Goal: Task Accomplishment & Management: Manage account settings

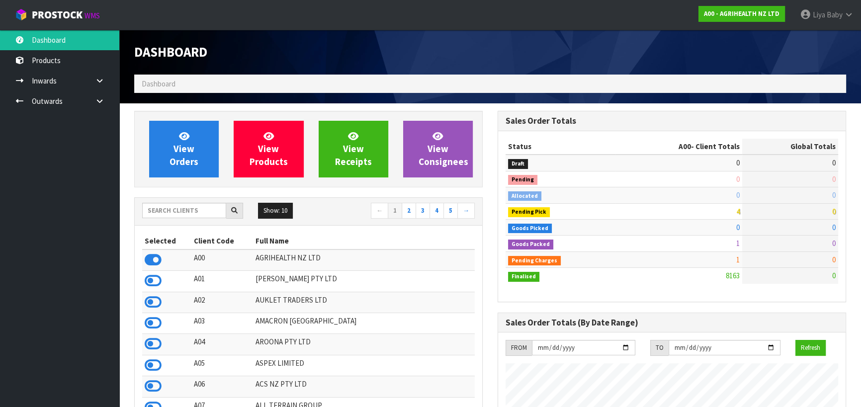
scroll to position [752, 363]
click at [189, 207] on input "text" at bounding box center [184, 210] width 84 height 15
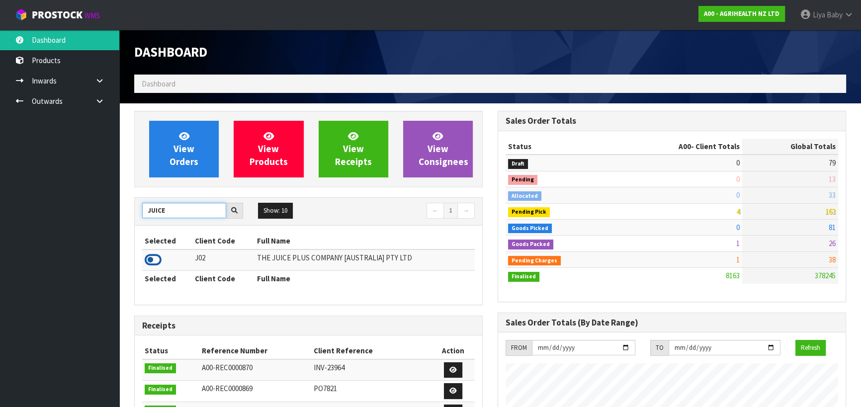
type input "JUICE"
click at [151, 257] on icon at bounding box center [153, 260] width 17 height 15
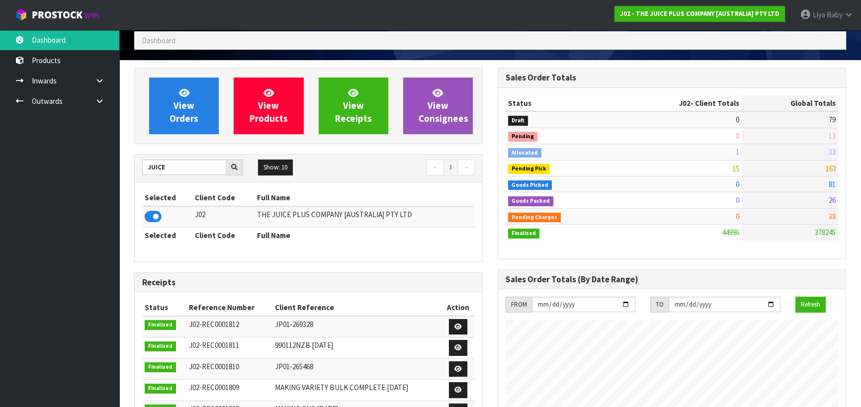
scroll to position [0, 0]
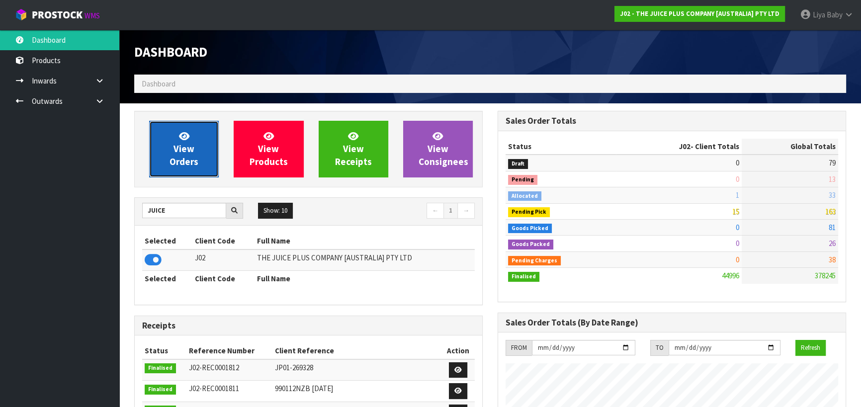
click at [195, 164] on span "View Orders" at bounding box center [184, 148] width 29 height 37
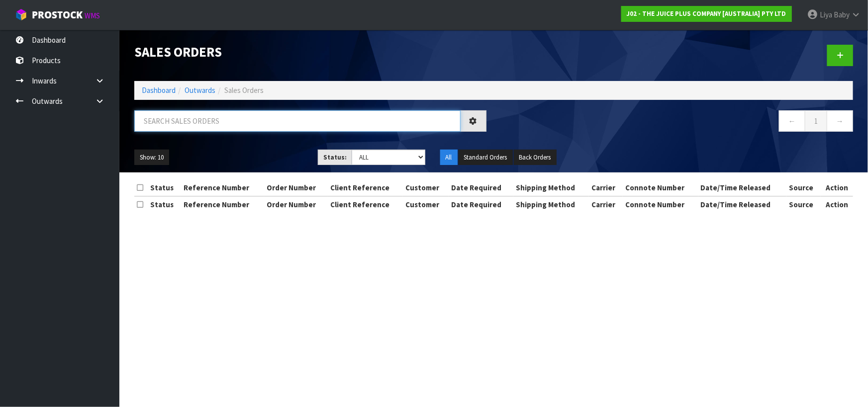
click at [274, 127] on input "text" at bounding box center [297, 120] width 326 height 21
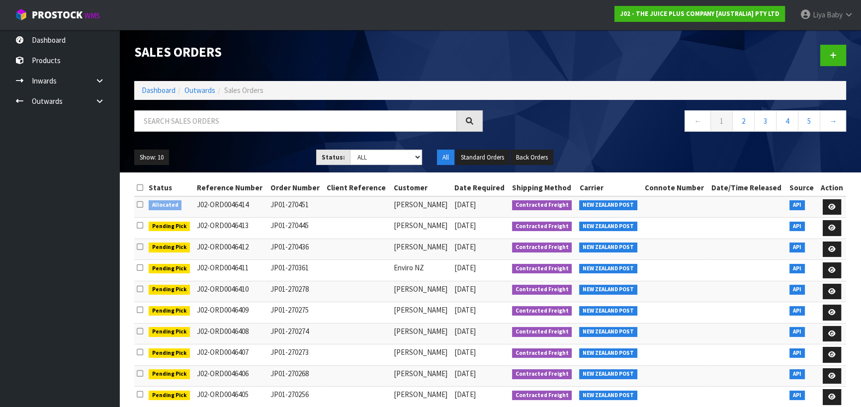
drag, startPoint x: 62, startPoint y: 42, endPoint x: 43, endPoint y: 127, distance: 87.6
click at [43, 127] on ul "Dashboard Products Categories Serial Numbers Kitsets Packagings Inwards Purchas…" at bounding box center [59, 219] width 119 height 378
drag, startPoint x: 154, startPoint y: 94, endPoint x: 156, endPoint y: 101, distance: 7.6
click at [154, 94] on link "Dashboard" at bounding box center [159, 90] width 34 height 9
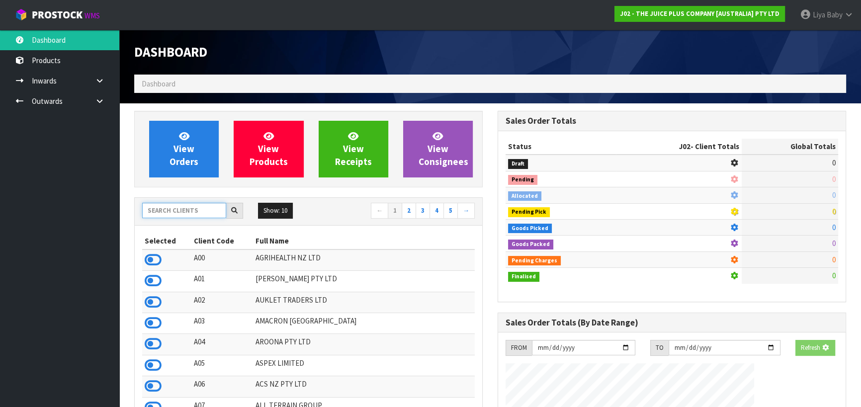
drag, startPoint x: 182, startPoint y: 209, endPoint x: 179, endPoint y: 199, distance: 11.0
click at [179, 201] on div "Show: 10 5 10 25 50 ← 1 2 3 4 5 →" at bounding box center [309, 212] width 348 height 28
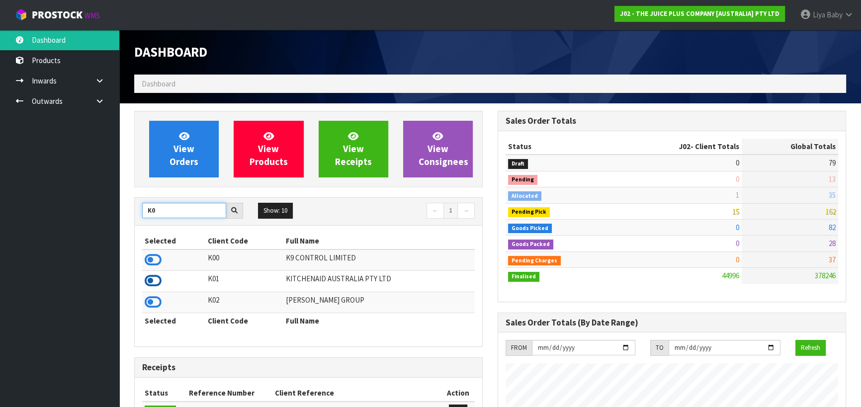
type input "K0"
click at [154, 284] on icon at bounding box center [153, 281] width 17 height 15
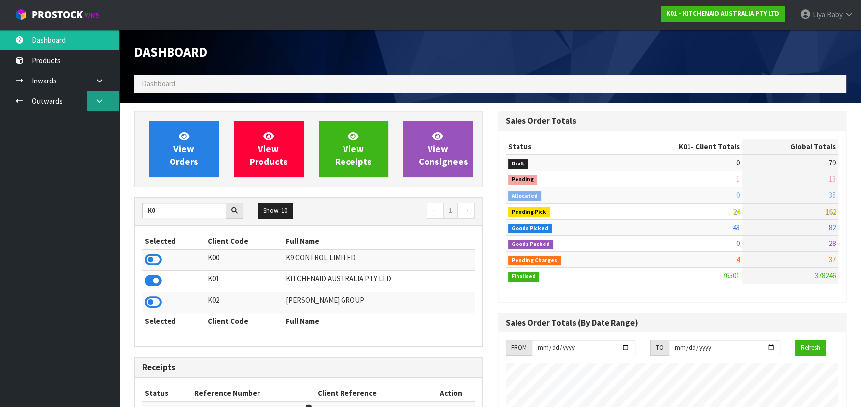
click at [101, 101] on icon at bounding box center [99, 100] width 9 height 7
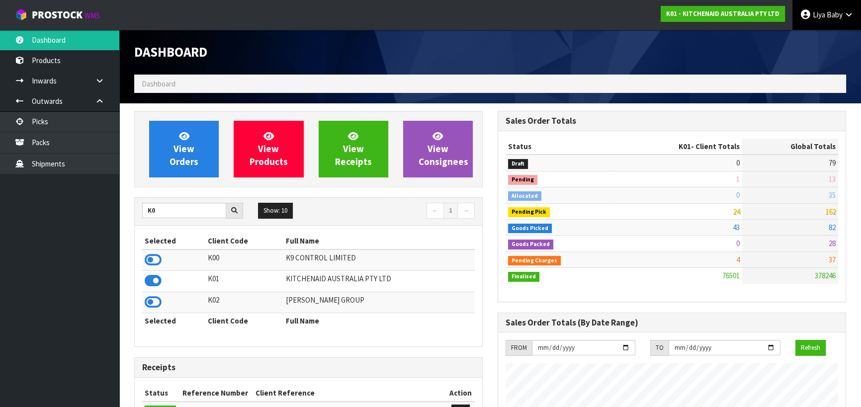
click at [824, 18] on span "Liya" at bounding box center [819, 14] width 12 height 9
drag, startPoint x: 78, startPoint y: 42, endPoint x: 241, endPoint y: 58, distance: 163.9
click at [241, 58] on h1 "Dashboard" at bounding box center [308, 52] width 349 height 15
click at [833, 15] on span "Baby" at bounding box center [835, 14] width 16 height 9
click at [817, 43] on link "Logout" at bounding box center [821, 39] width 79 height 13
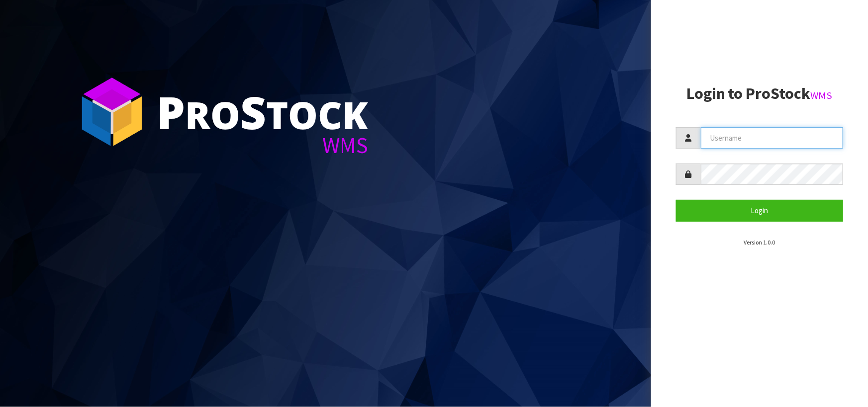
click at [777, 140] on input "text" at bounding box center [772, 137] width 142 height 21
type input "[EMAIL_ADDRESS][DOMAIN_NAME]"
click at [676, 200] on button "Login" at bounding box center [759, 210] width 167 height 21
